Goal: Information Seeking & Learning: Understand process/instructions

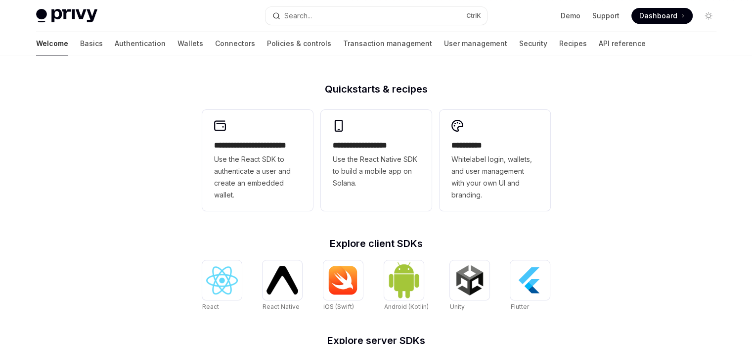
scroll to position [227, 0]
click at [524, 290] on img at bounding box center [530, 281] width 32 height 32
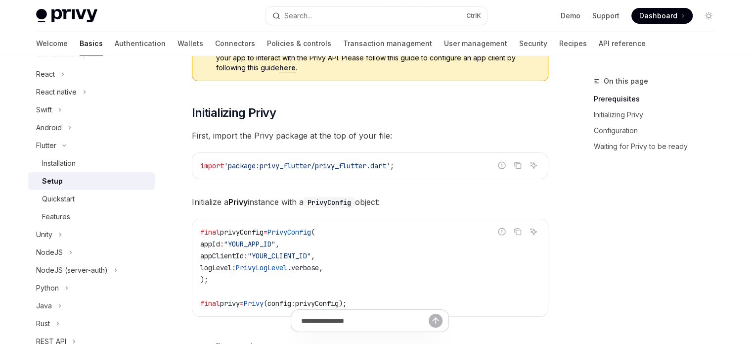
scroll to position [152, 0]
click at [518, 168] on button "Copy the contents from the code block" at bounding box center [517, 164] width 13 height 13
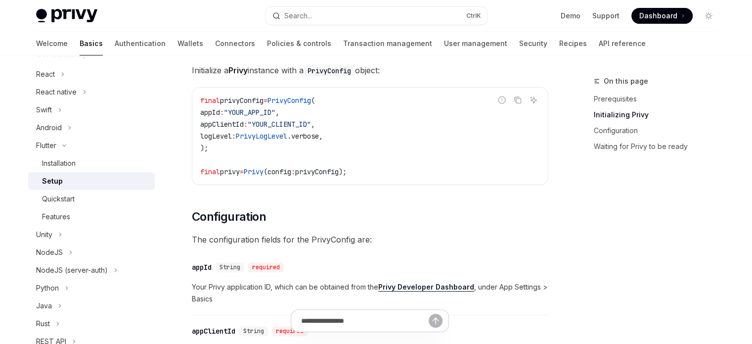
scroll to position [254, 0]
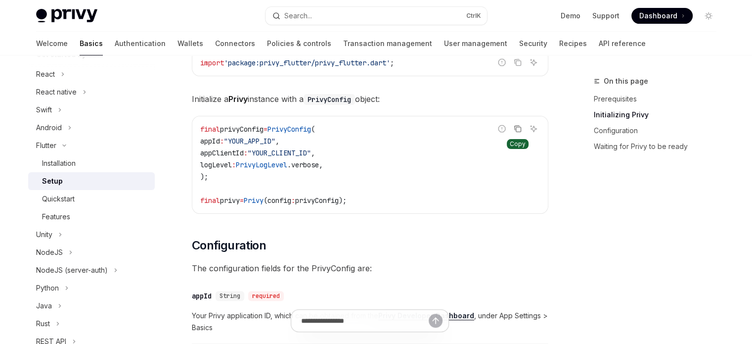
click at [516, 128] on icon "Copy the contents from the code block" at bounding box center [518, 129] width 8 height 8
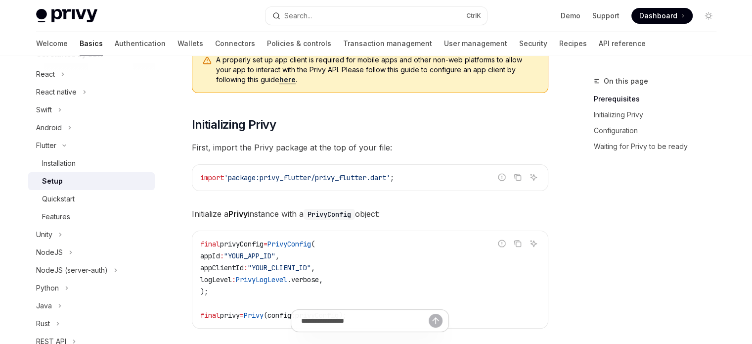
scroll to position [0, 0]
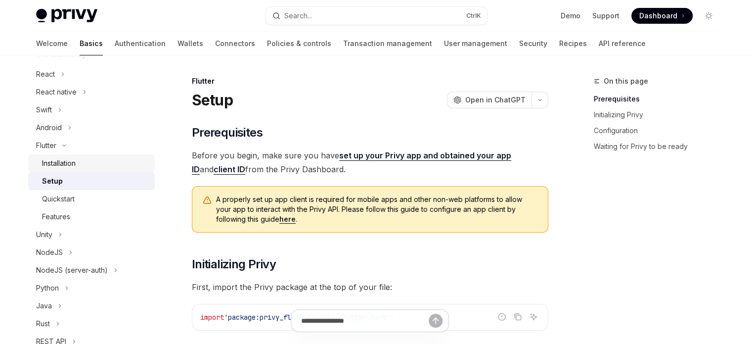
click at [78, 168] on div "Installation" at bounding box center [95, 163] width 107 height 12
type textarea "*"
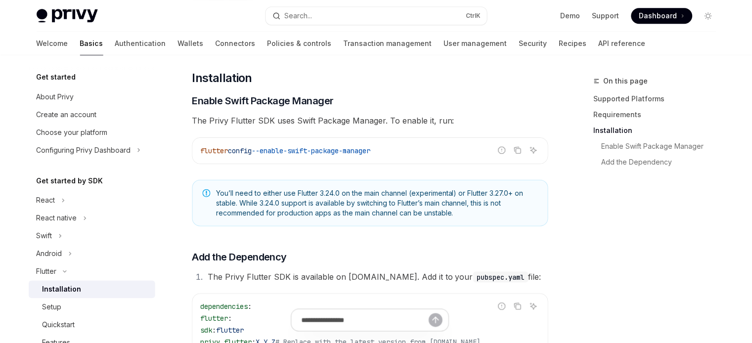
scroll to position [265, 0]
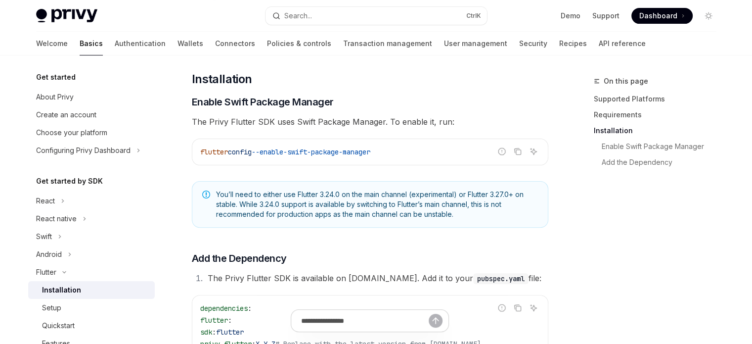
type textarea "*"
